Goal: Information Seeking & Learning: Learn about a topic

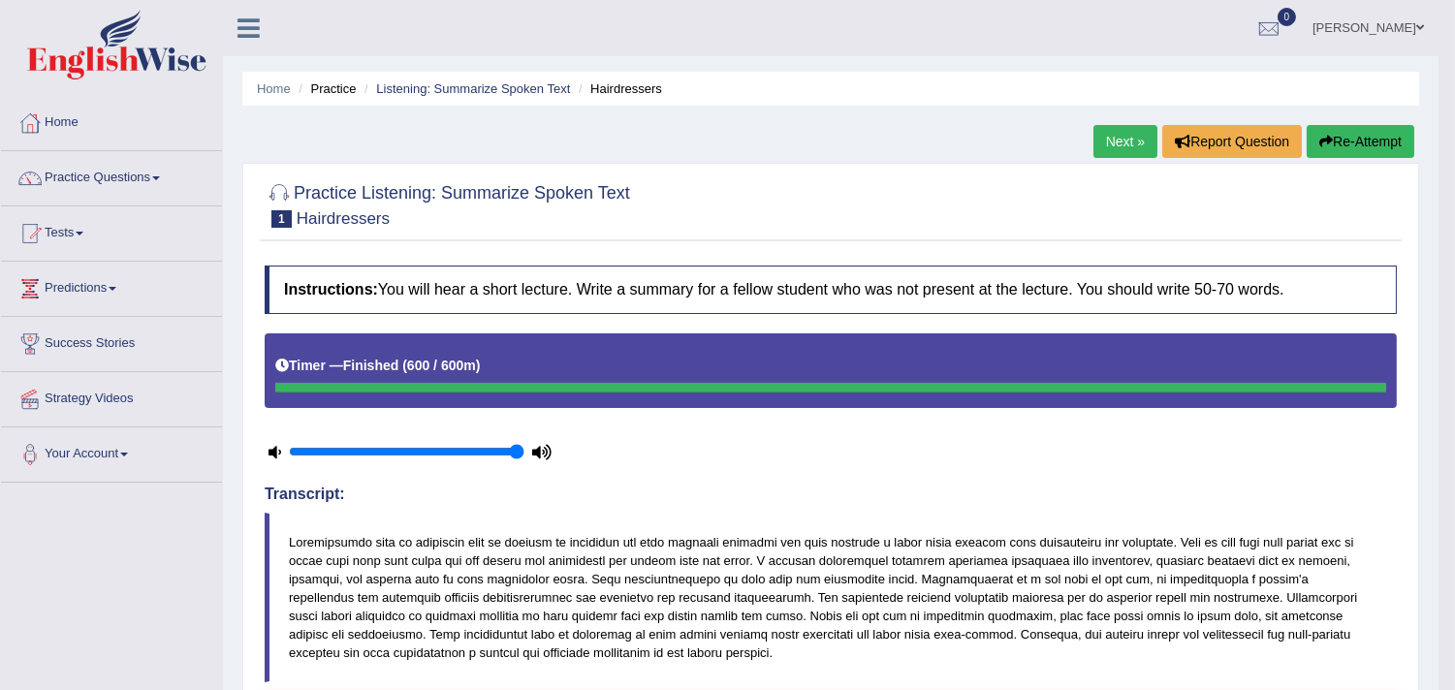
click at [1334, 142] on button "Re-Attempt" at bounding box center [1361, 141] width 108 height 33
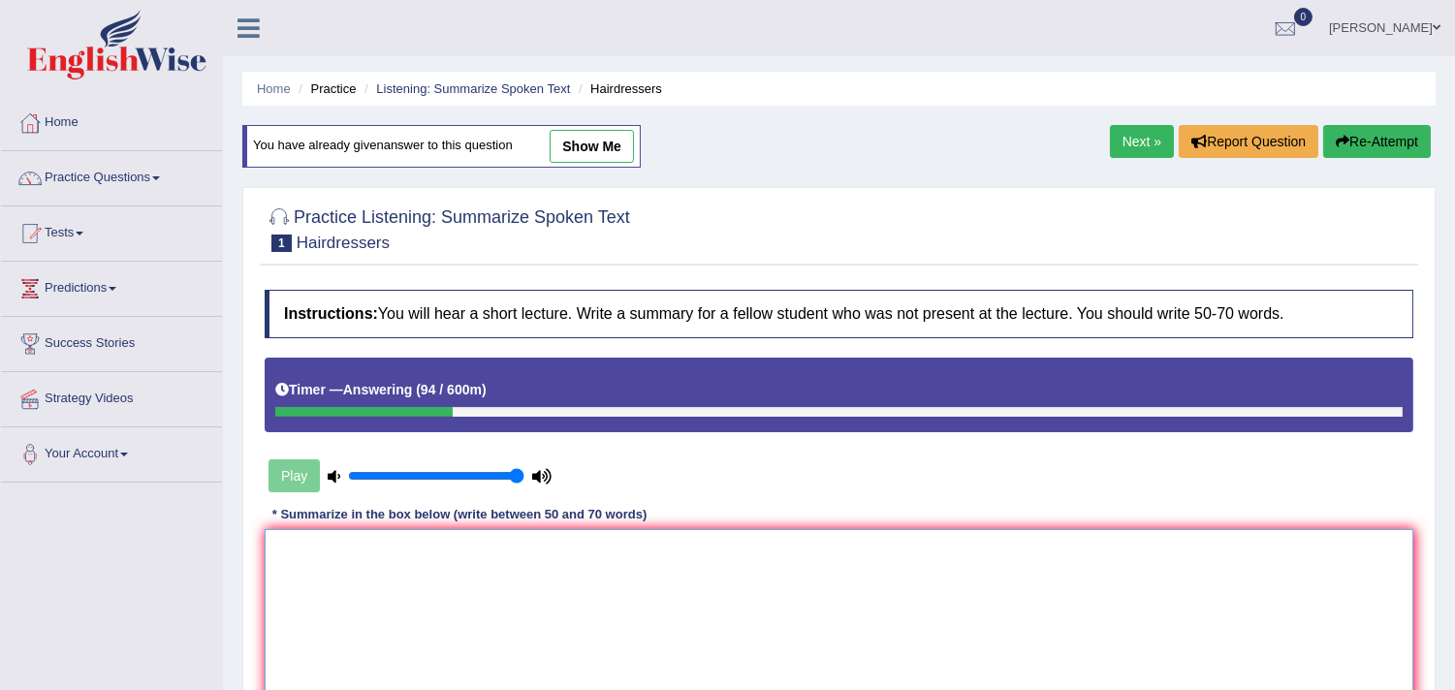
click at [822, 616] on textarea at bounding box center [839, 623] width 1149 height 188
type textarea "a"
click at [822, 616] on textarea "A important point" at bounding box center [839, 623] width 1149 height 188
click at [999, 546] on textarea "A important point revealed in the lecture was about hairdresers." at bounding box center [839, 623] width 1149 height 188
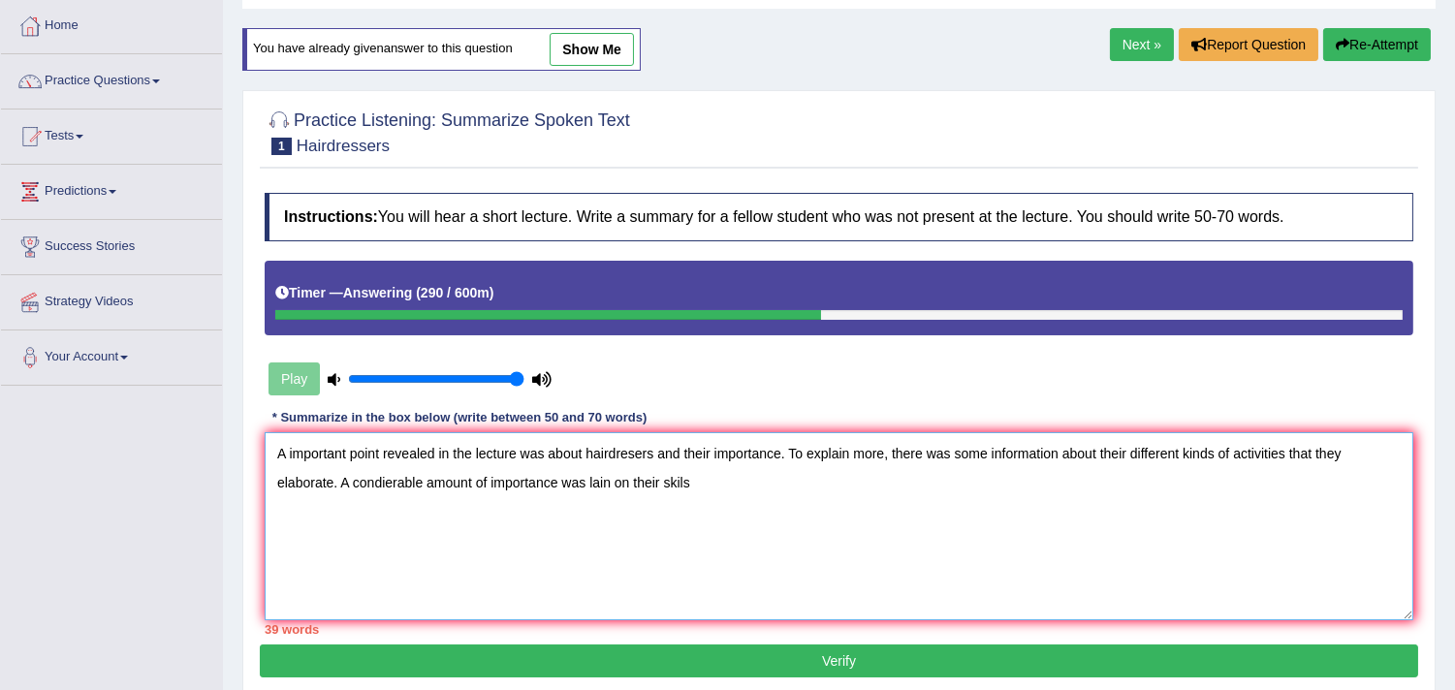
scroll to position [102, 0]
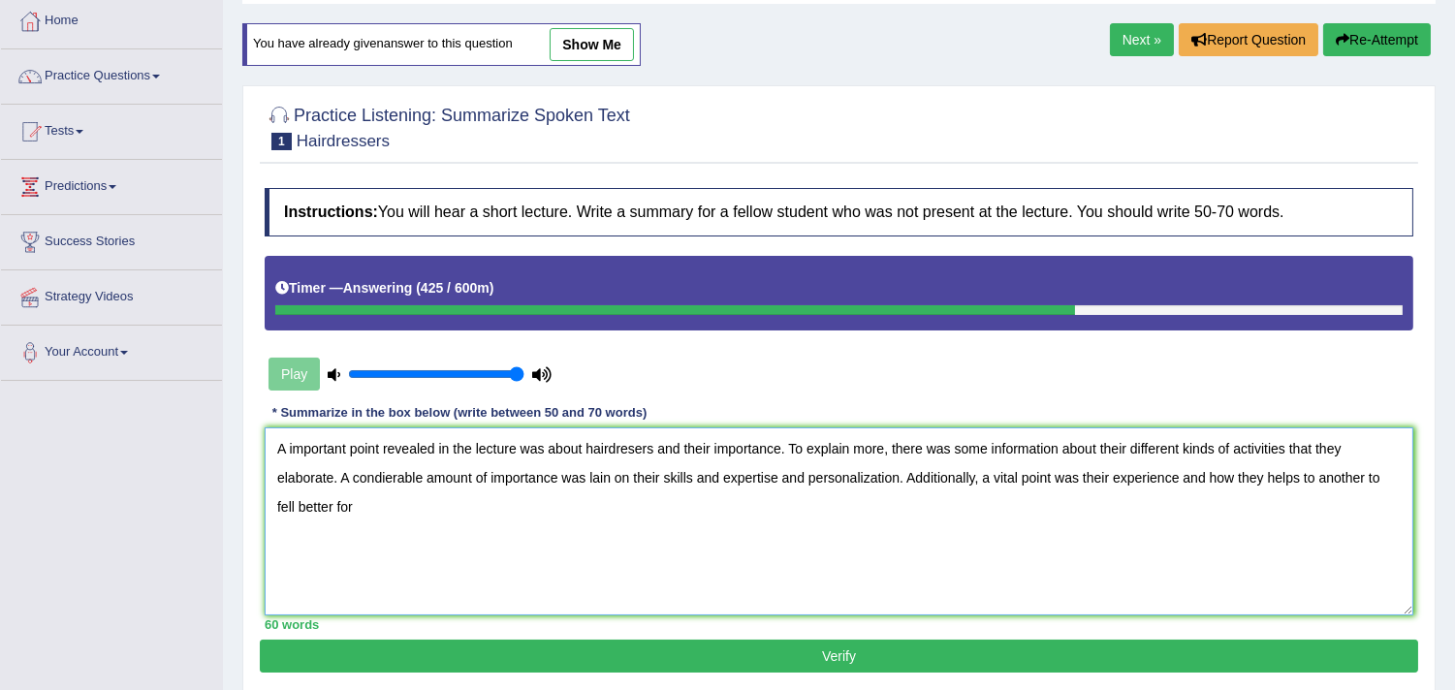
drag, startPoint x: 1184, startPoint y: 470, endPoint x: 1255, endPoint y: 471, distance: 70.8
click at [1255, 471] on textarea "A important point revealed in the lecture was about hairdresers and their impor…" at bounding box center [839, 522] width 1149 height 188
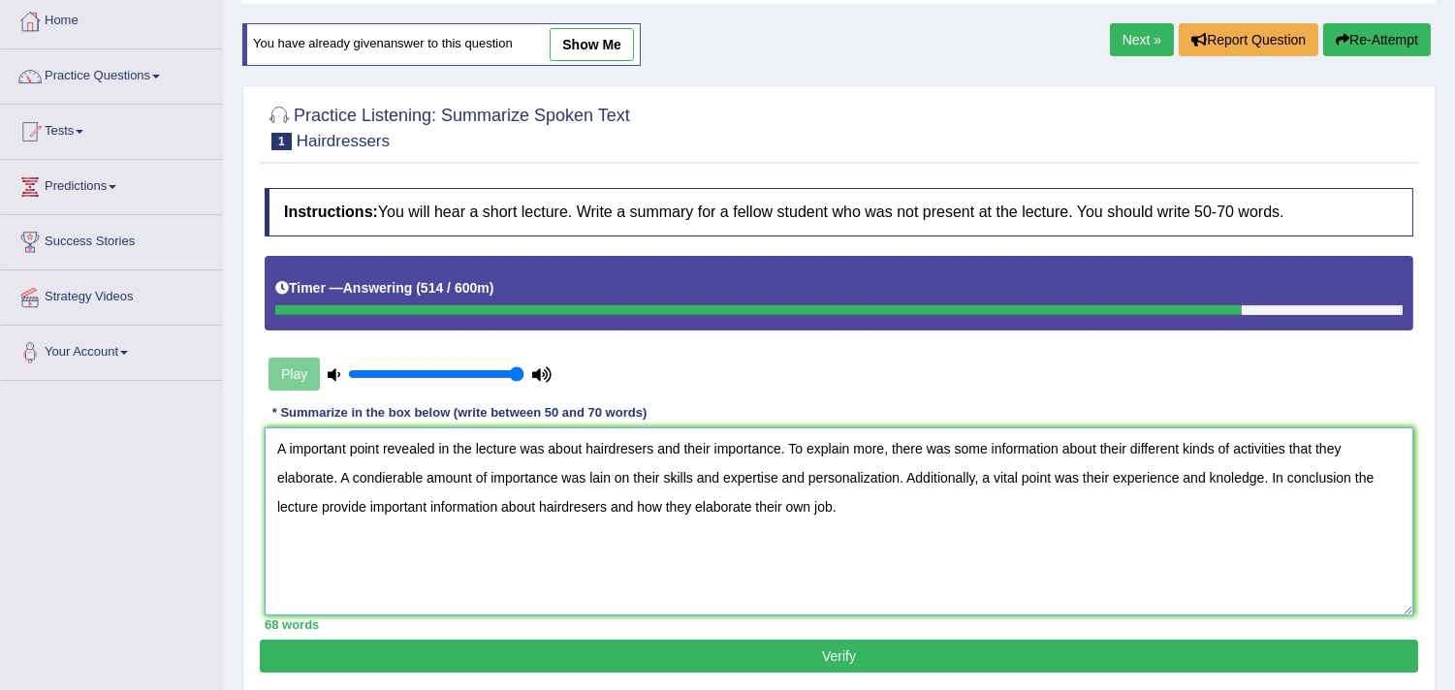
type textarea "A important point revealed in the lecture was about hairdresers and their impor…"
click at [780, 647] on button "Verify" at bounding box center [839, 656] width 1159 height 33
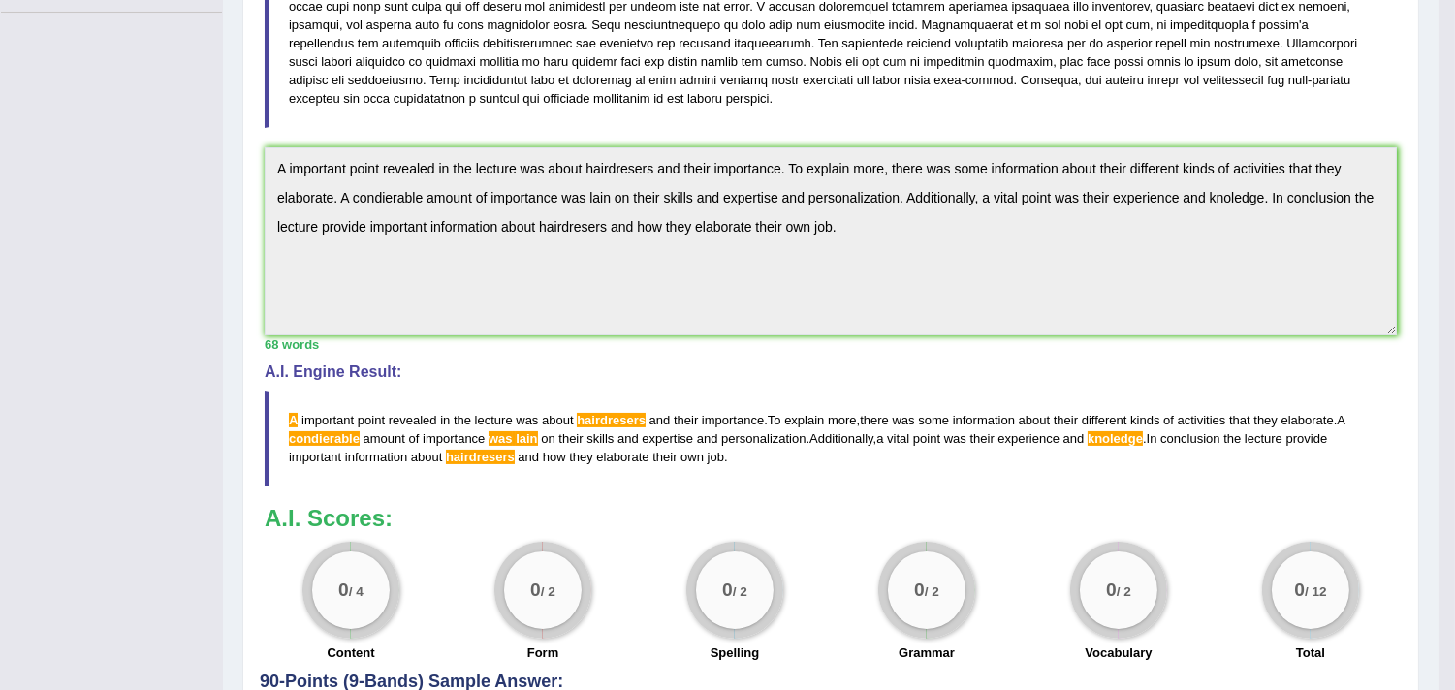
scroll to position [462, 0]
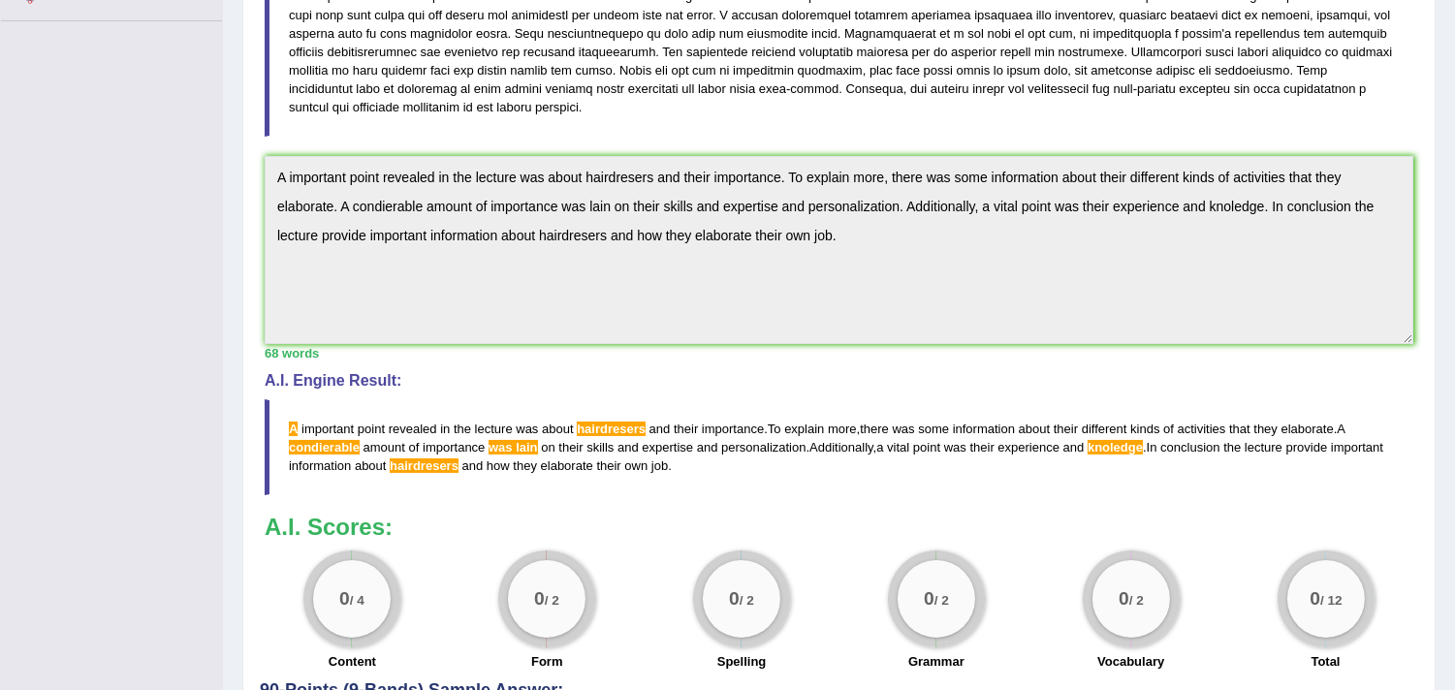
drag, startPoint x: 1461, startPoint y: 158, endPoint x: 1465, endPoint y: 476, distance: 318.1
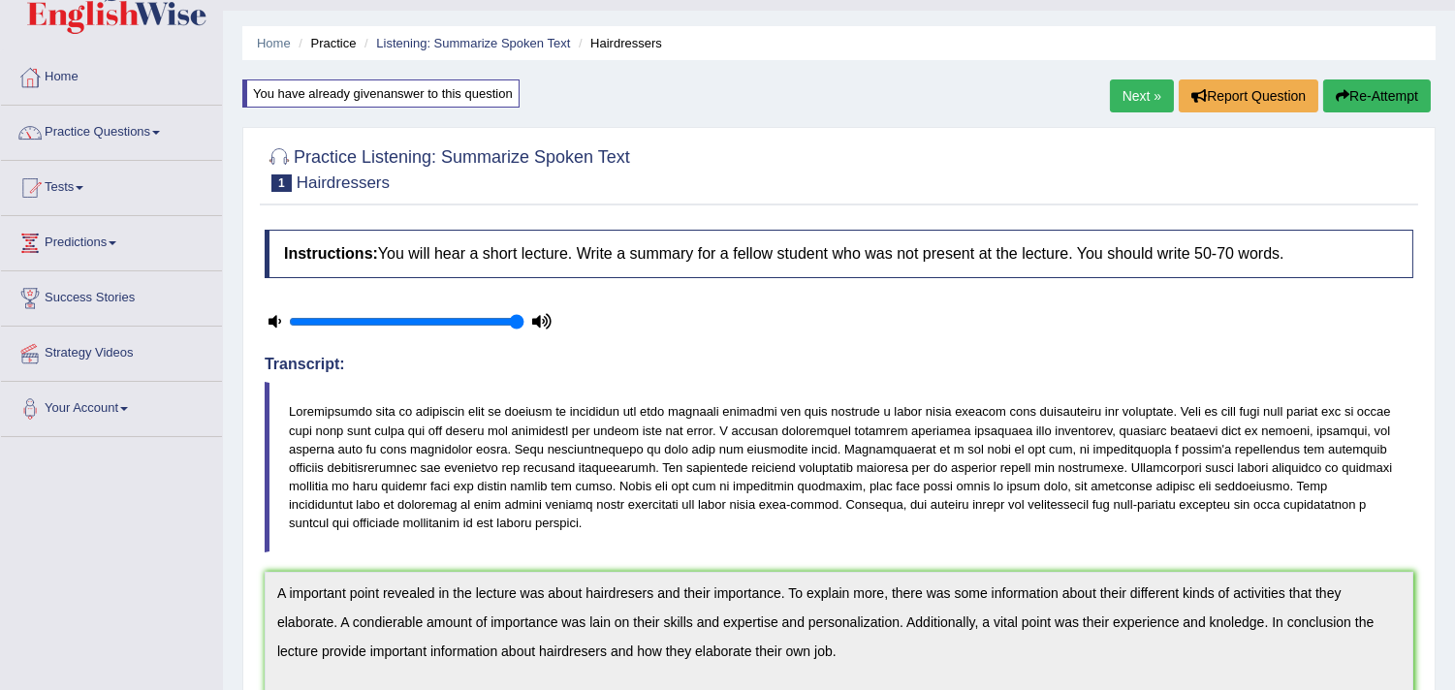
scroll to position [25, 0]
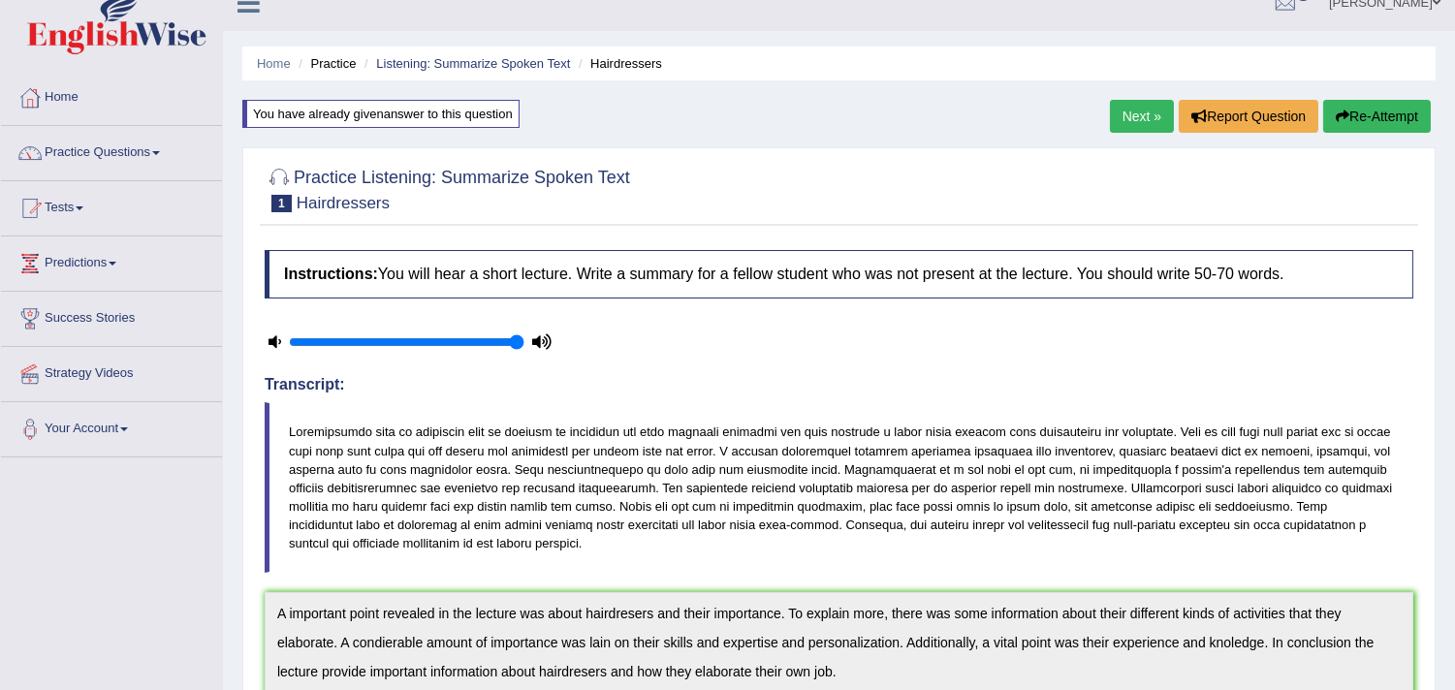
click at [1375, 121] on button "Re-Attempt" at bounding box center [1378, 116] width 108 height 33
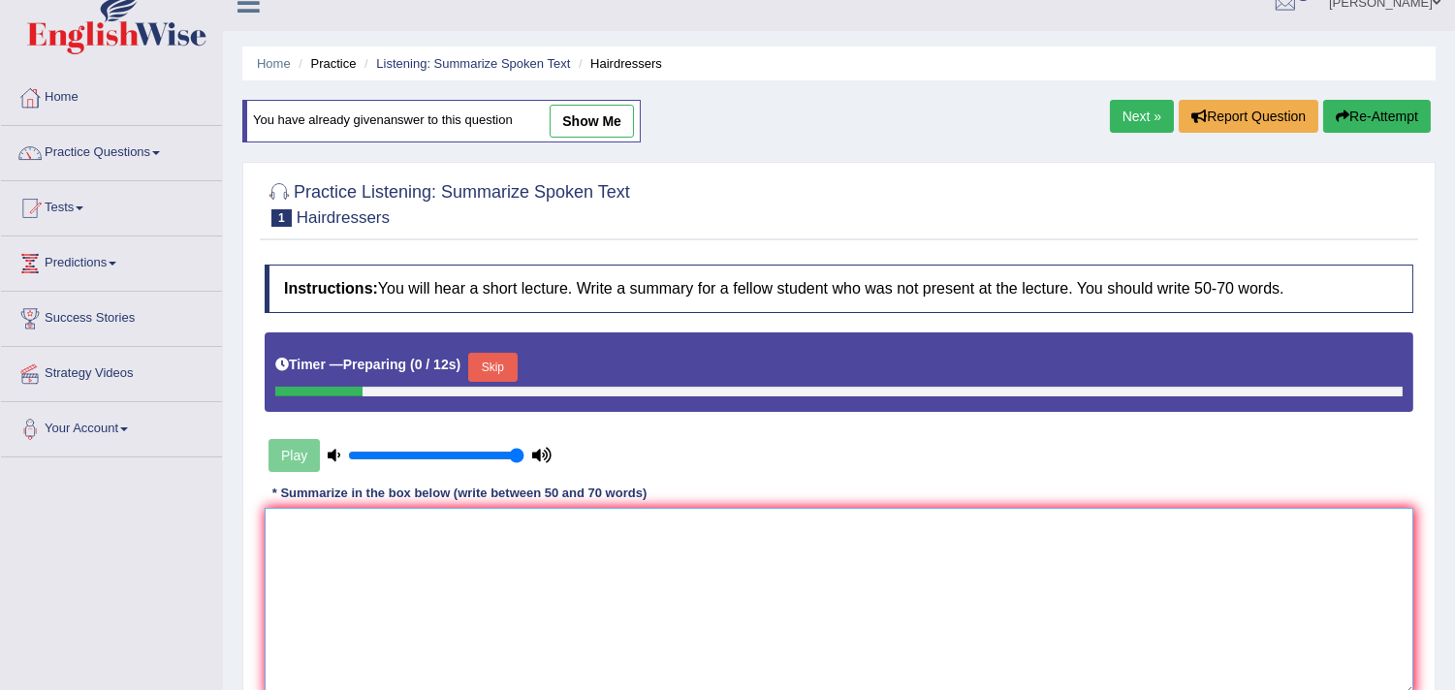
click at [751, 528] on textarea at bounding box center [839, 602] width 1149 height 188
type textarea "a"
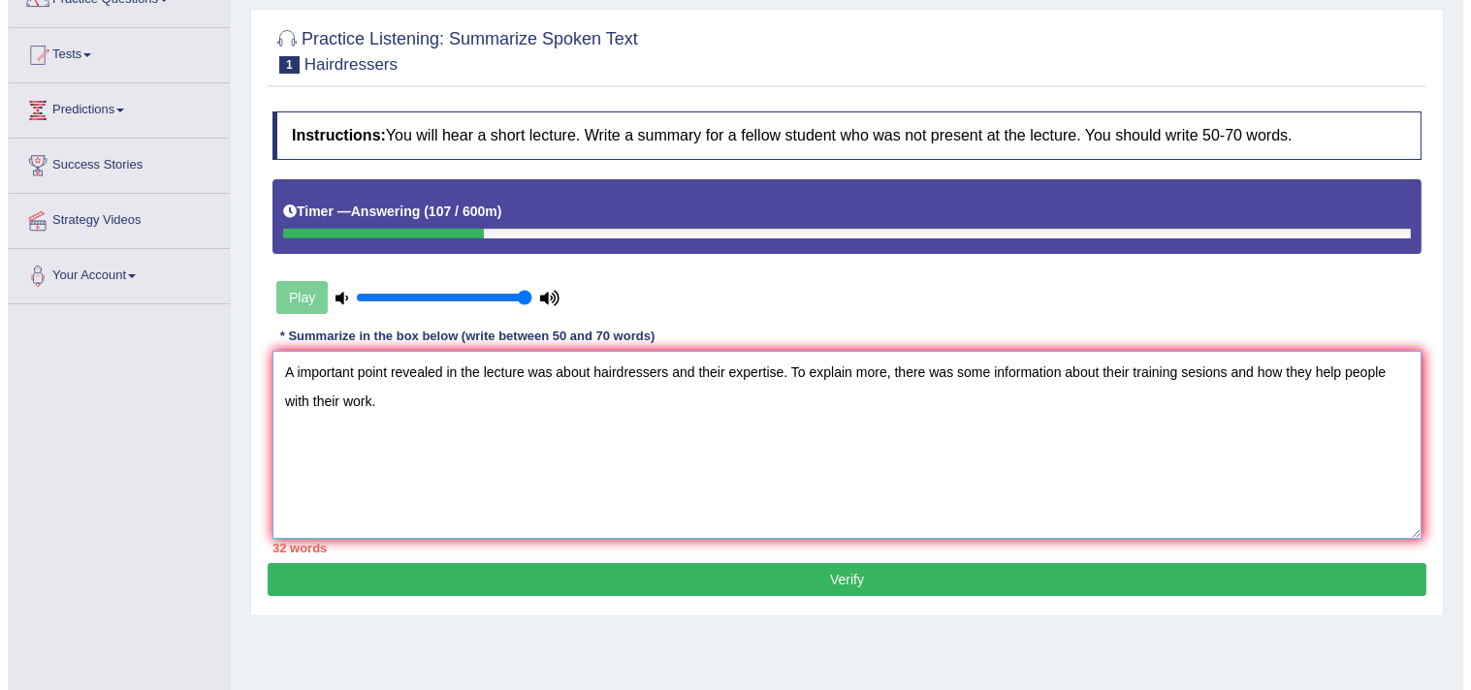
scroll to position [176, 0]
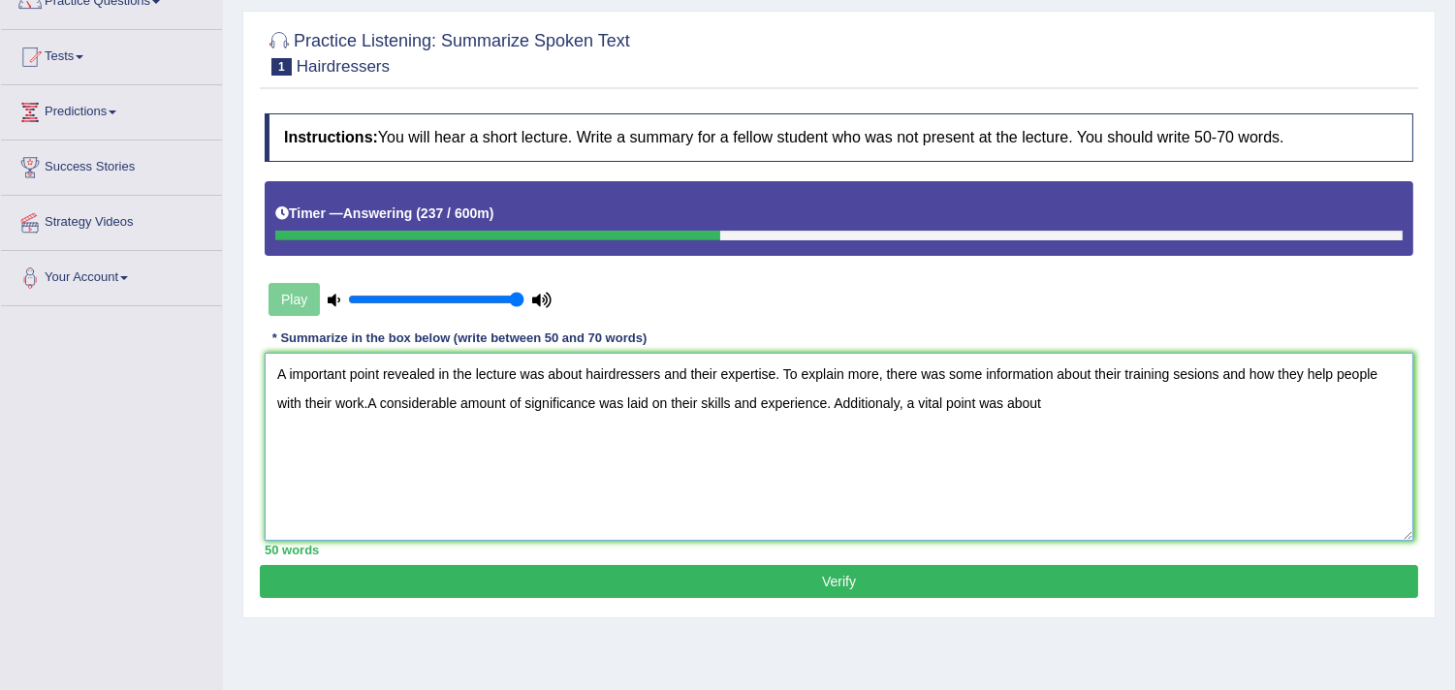
click at [366, 398] on textarea "A important point revealed in the lecture was about hairdressers and their expe…" at bounding box center [839, 447] width 1149 height 188
click at [1064, 410] on textarea "A important point revealed in the lecture was about hairdressers and their expe…" at bounding box center [839, 447] width 1149 height 188
click at [1047, 400] on textarea "A important point revealed in the lecture was about hairdressers and their expe…" at bounding box center [839, 447] width 1149 height 188
click at [1324, 407] on textarea "A important point revealed in the lecture was about hairdressers and their expe…" at bounding box center [839, 447] width 1149 height 188
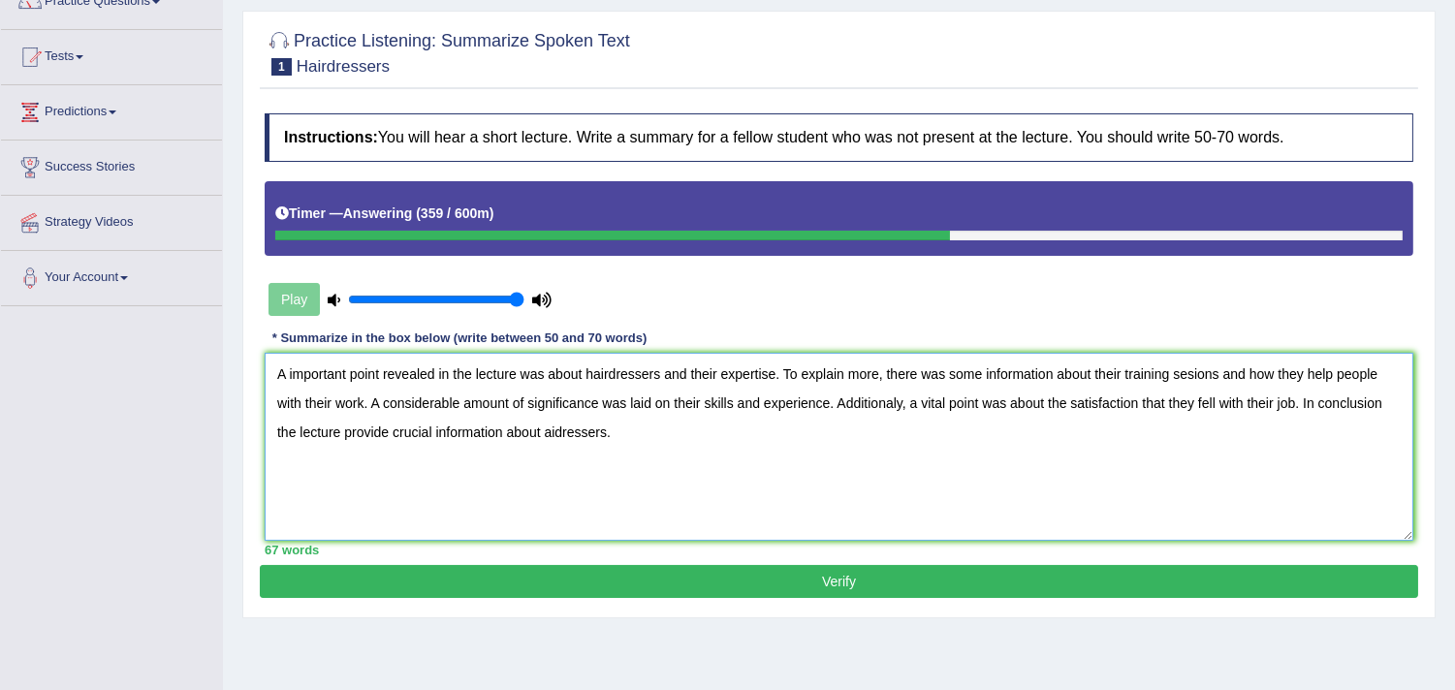
click at [333, 400] on textarea "A important point revealed in the lecture was about hairdressers and their expe…" at bounding box center [839, 447] width 1149 height 188
click at [640, 443] on textarea "A important point revealed in the lecture was about hairdressers and their expe…" at bounding box center [839, 447] width 1149 height 188
click at [371, 400] on textarea "A important point revealed in the lecture was about hairdressers and their expe…" at bounding box center [839, 447] width 1149 height 188
click at [501, 419] on textarea "A important point revealed in the lecture was about hairdressers and their expe…" at bounding box center [839, 447] width 1149 height 188
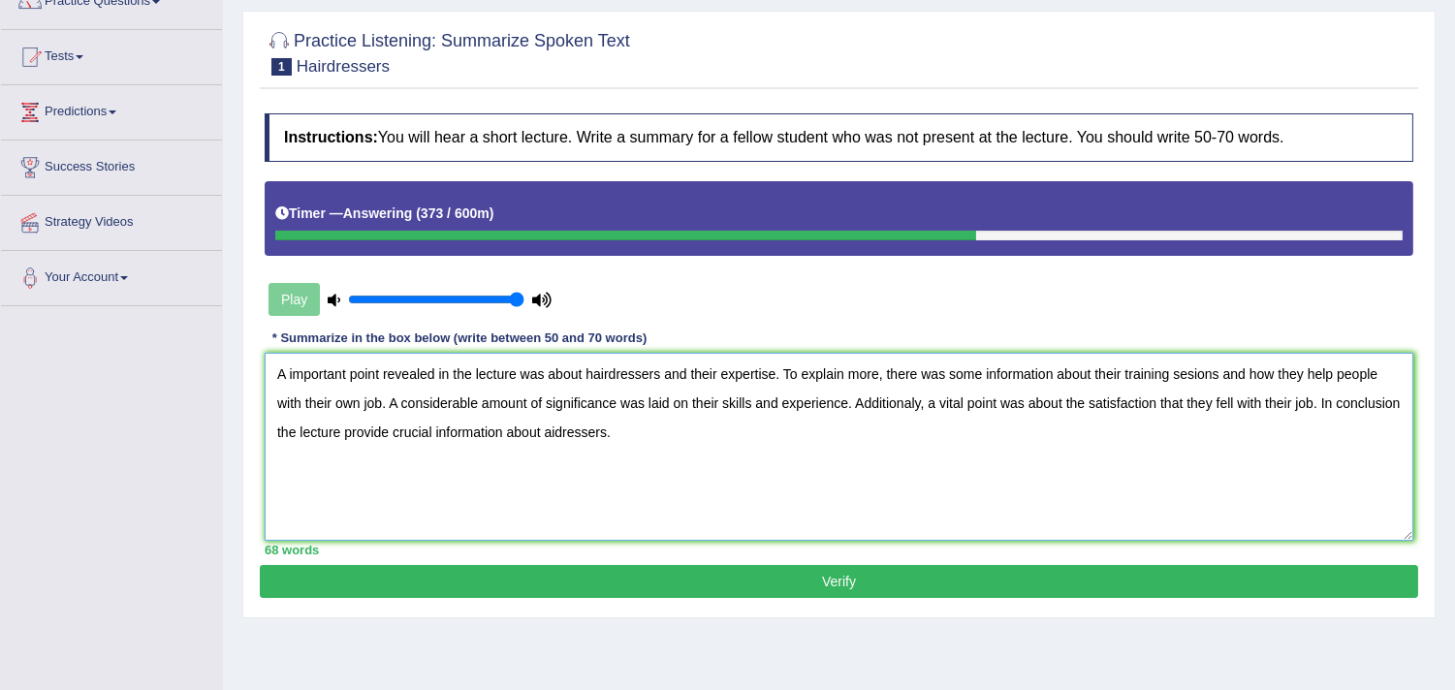
click at [638, 419] on textarea "A important point revealed in the lecture was about hairdressers and their expe…" at bounding box center [839, 447] width 1149 height 188
click at [1302, 398] on textarea "A important point revealed in the lecture was about hairdressers and their expe…" at bounding box center [839, 447] width 1149 height 188
click at [671, 436] on textarea "A important point revealed in the lecture was about hairdressers and their expe…" at bounding box center [839, 447] width 1149 height 188
type textarea "A important point revealed in the lecture was about hairdressers and their expe…"
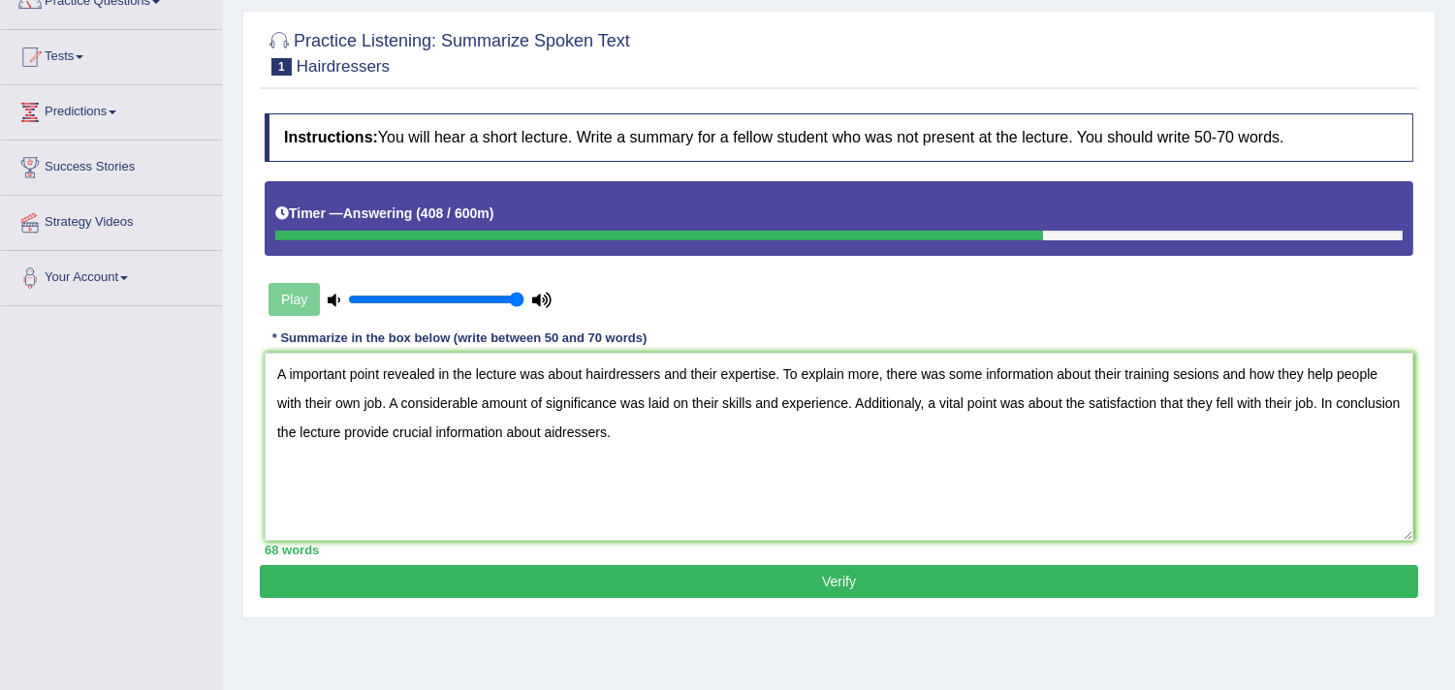
click at [796, 582] on button "Verify" at bounding box center [839, 581] width 1159 height 33
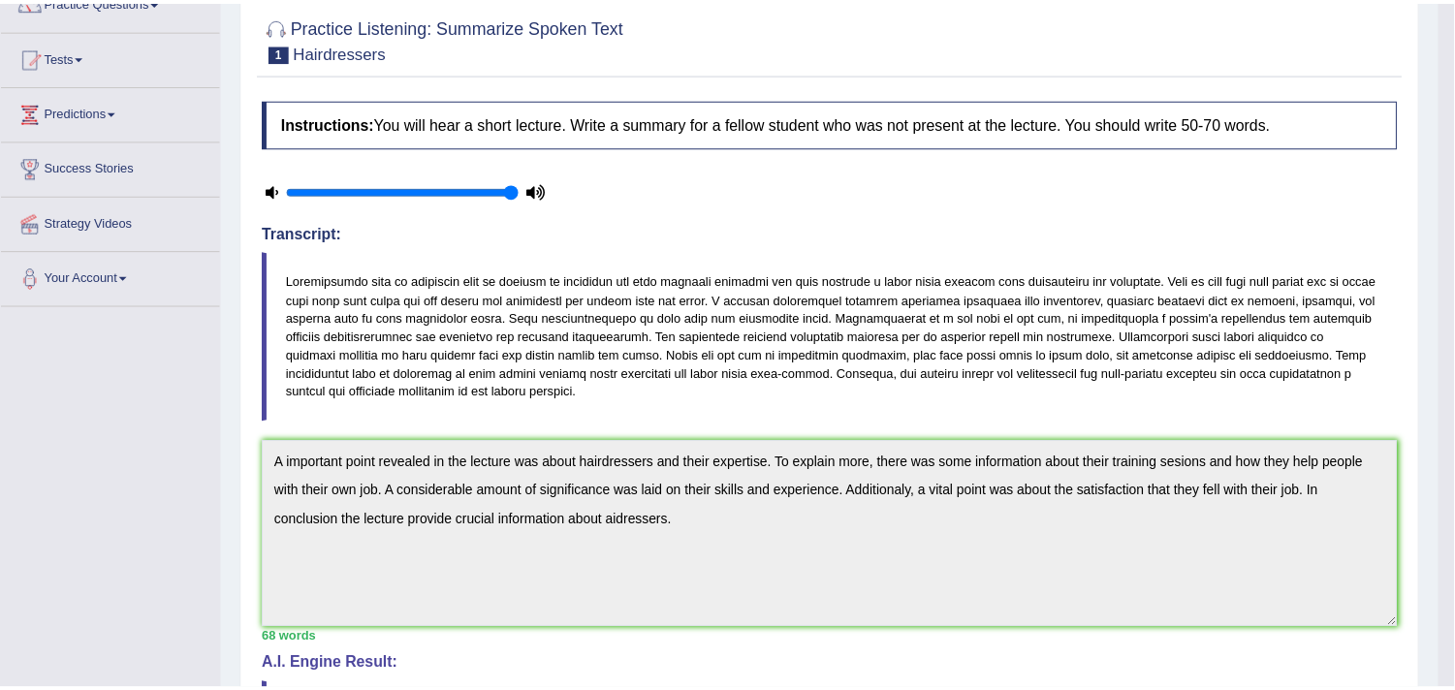
scroll to position [180, 0]
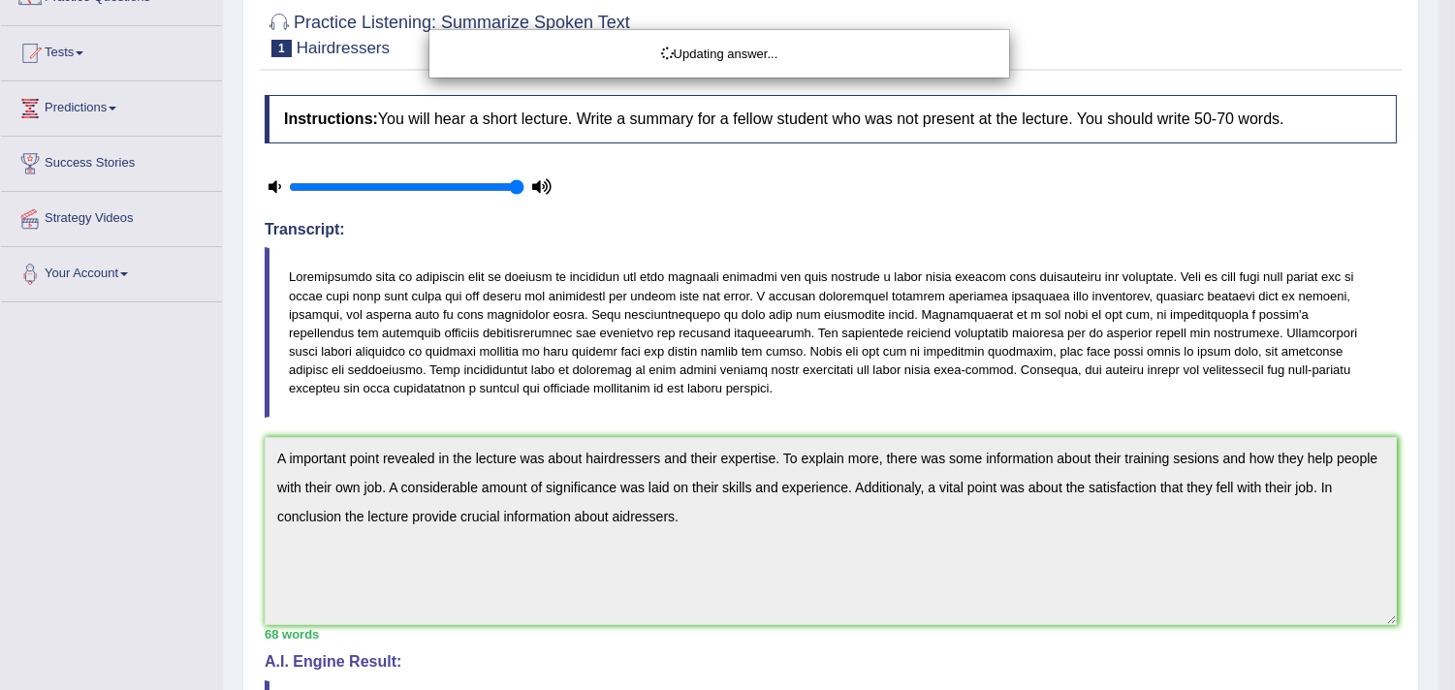
drag, startPoint x: 1465, startPoint y: 237, endPoint x: 1460, endPoint y: 301, distance: 64.2
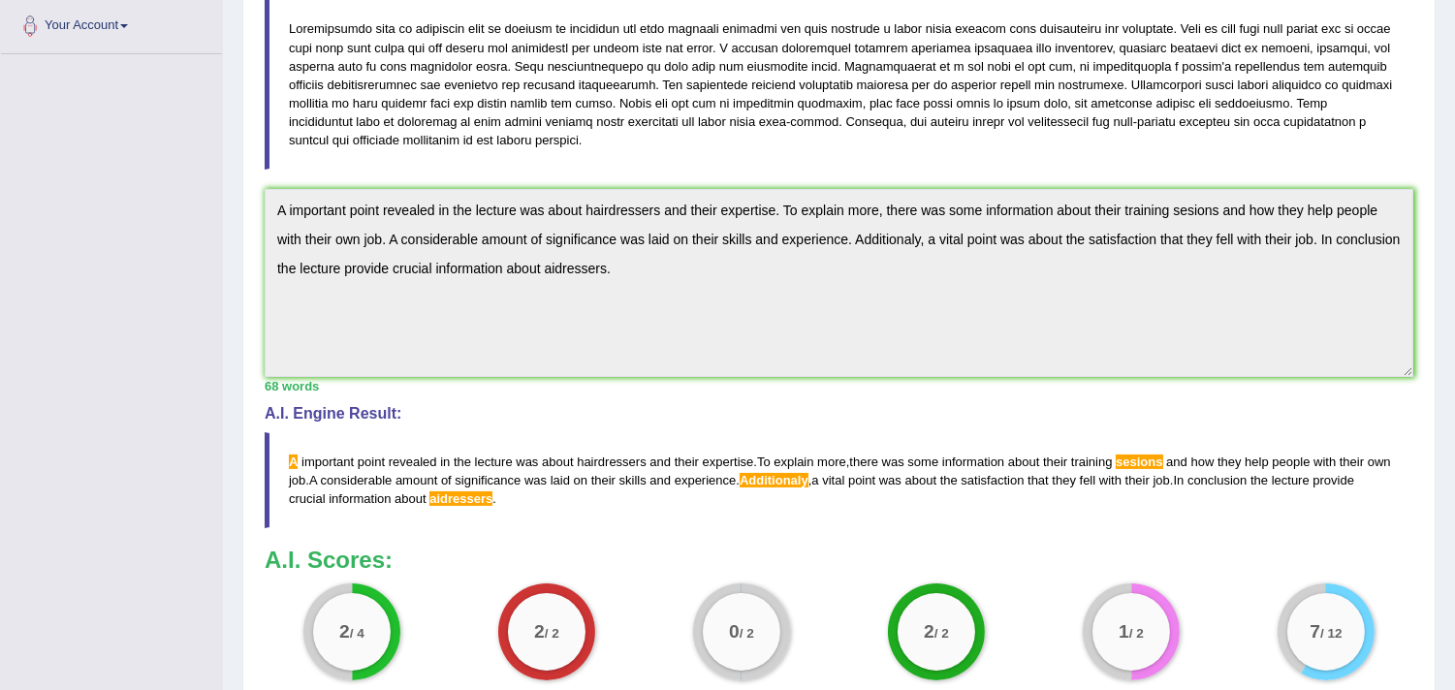
scroll to position [429, 0]
